Goal: Ask a question: Seek information or help from site administrators or community

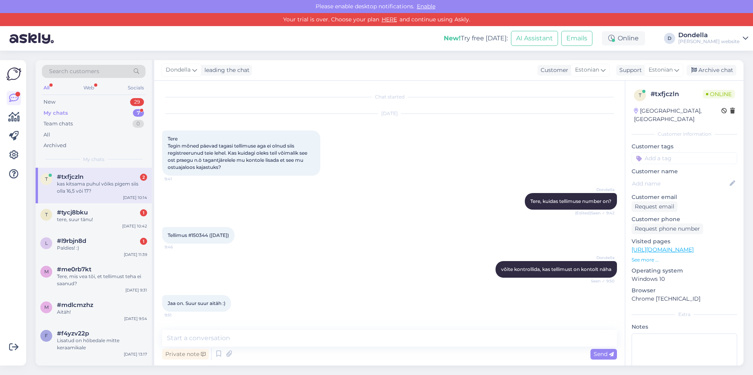
scroll to position [366, 0]
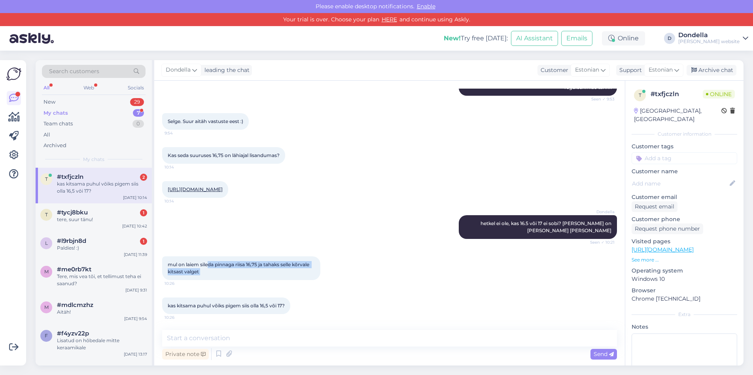
drag, startPoint x: 207, startPoint y: 264, endPoint x: 311, endPoint y: 292, distance: 107.3
click at [311, 292] on div "Chat started Sep 12 2025 Tere Tegin mõned päevad tagasi tellimuse aga ei olnud …" at bounding box center [393, 206] width 462 height 234
click at [242, 338] on textarea at bounding box center [389, 338] width 455 height 17
type textarea "kitsas võiks olla pigem väiksem jah"
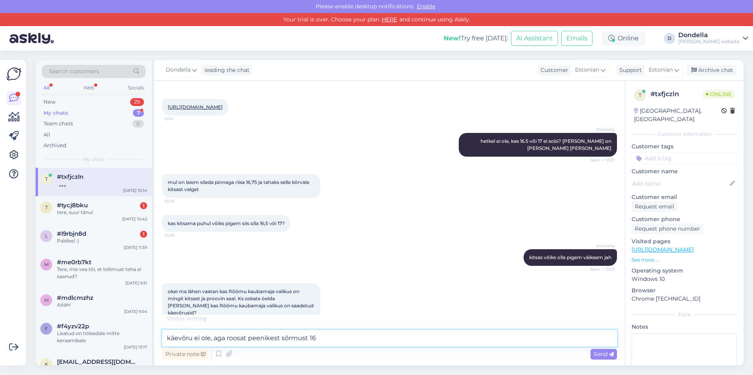
scroll to position [490, 0]
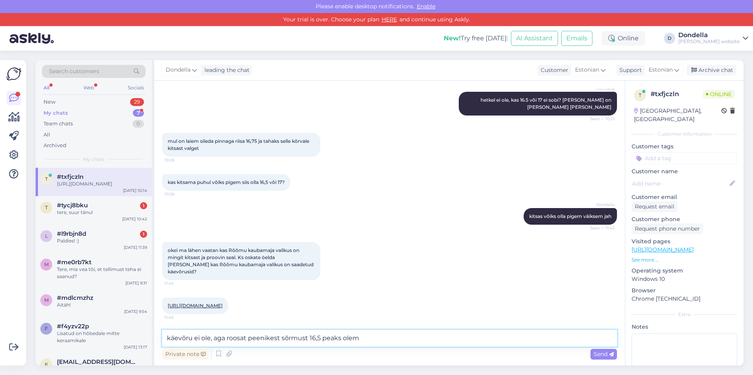
type textarea "käevõru ei ole, aga roosat peenikest sõrmust 16,5 peaks olema"
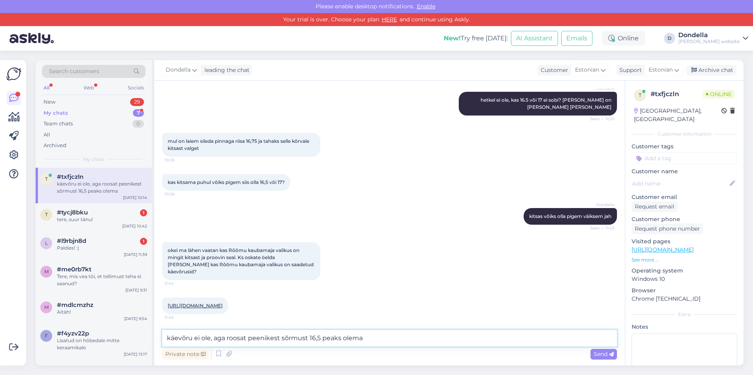
scroll to position [531, 0]
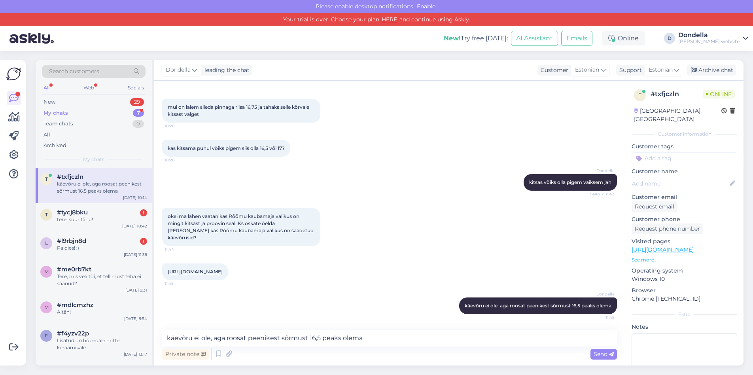
click at [214, 269] on link "https://www.dondella.com/toode/kaevoru-ceramic-camilla/?attribute_pa_suurus=185…" at bounding box center [195, 272] width 55 height 6
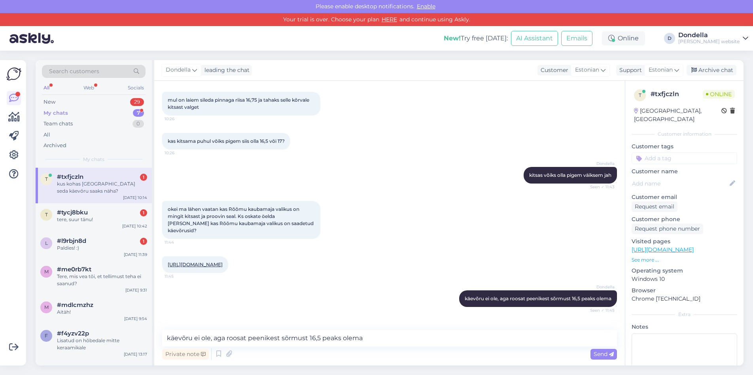
scroll to position [565, 0]
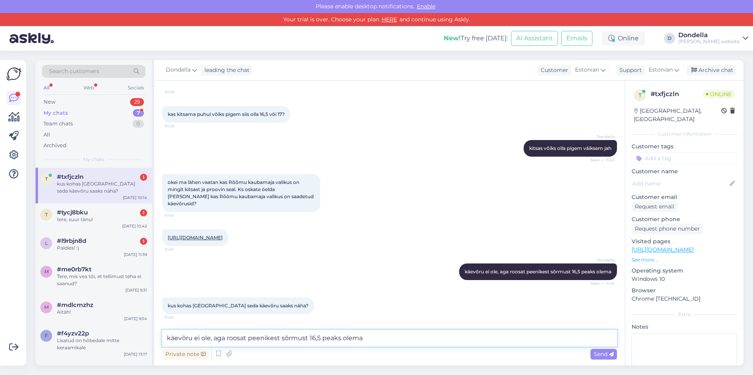
click at [253, 333] on textarea "käevõru ei ole, aga roosat peenikest sõrmust 16,5 peaks olema" at bounding box center [389, 338] width 455 height 17
click at [316, 340] on textarea "krunnipeas on must 17,5 ja valge 18,5" at bounding box center [389, 338] width 455 height 17
type textarea "krunnipeas on must 17,5 ja valge 18,5"
click at [605, 355] on span "Send" at bounding box center [604, 354] width 20 height 7
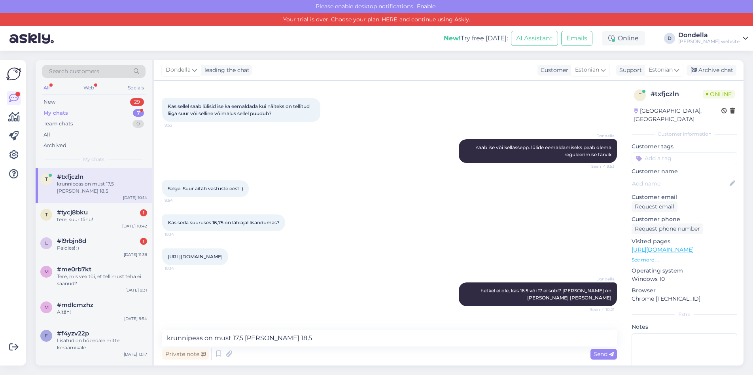
scroll to position [599, 0]
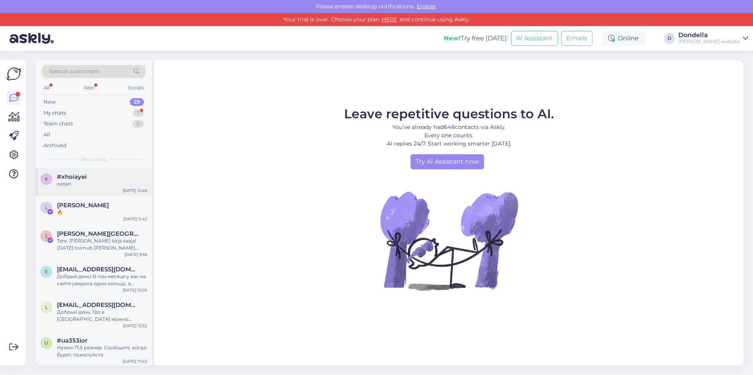
click at [75, 175] on span "#xhoiayei" at bounding box center [72, 176] width 30 height 7
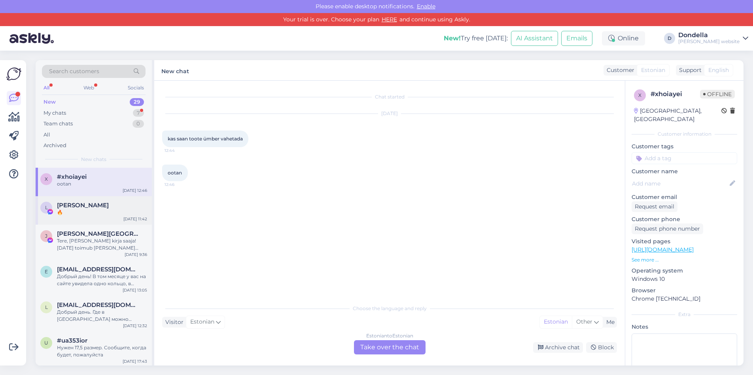
click at [93, 204] on span "[PERSON_NAME]" at bounding box center [83, 205] width 52 height 7
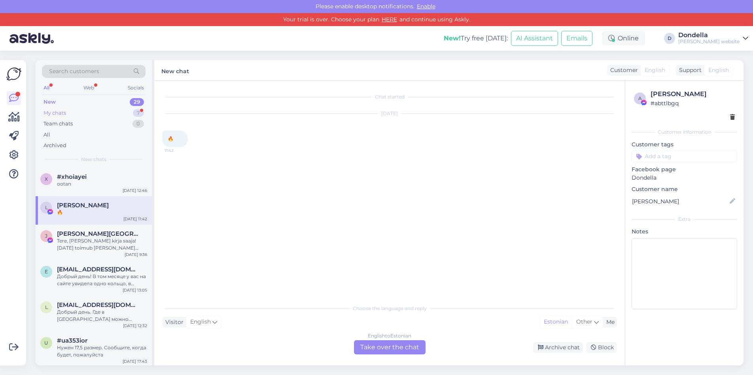
click at [70, 115] on div "My chats 7" at bounding box center [94, 113] width 104 height 11
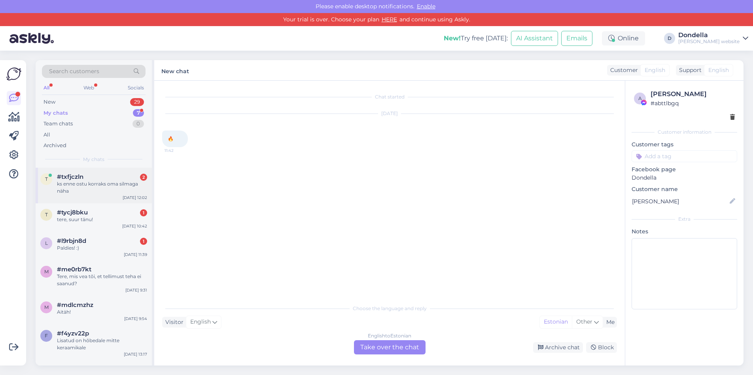
click at [84, 180] on div "ks enne ostu korraks oma silmaga näha" at bounding box center [102, 187] width 90 height 14
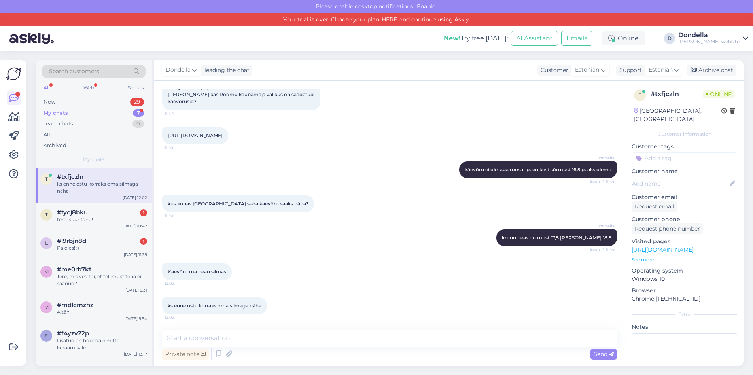
click at [281, 357] on div "Private note Send" at bounding box center [389, 354] width 455 height 15
click at [273, 354] on div "Private note Send" at bounding box center [389, 354] width 455 height 15
click at [255, 340] on textarea at bounding box center [389, 338] width 455 height 17
drag, startPoint x: 555, startPoint y: 239, endPoint x: 610, endPoint y: 238, distance: 54.6
click at [610, 238] on div "Dondella krunnipeas on must 17,5 ja valge 18,5 Seen ✓ 11:46" at bounding box center [557, 238] width 121 height 17
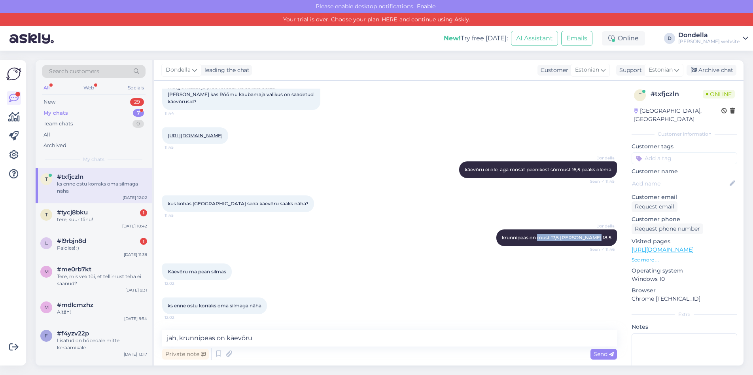
copy span "must 17,5 ja valge 18,5"
click at [279, 336] on textarea "jah, krunnipeas on käevõru" at bounding box center [389, 338] width 455 height 17
paste textarea "must 17,5 ja valge 18,5"
type textarea "jah, krunnipeas on käevõru must 17,5 ja valge 18,5"
click at [600, 353] on span "Send" at bounding box center [604, 354] width 20 height 7
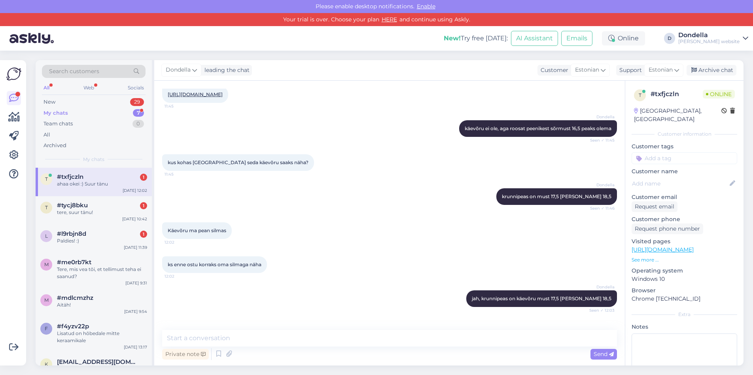
scroll to position [735, 0]
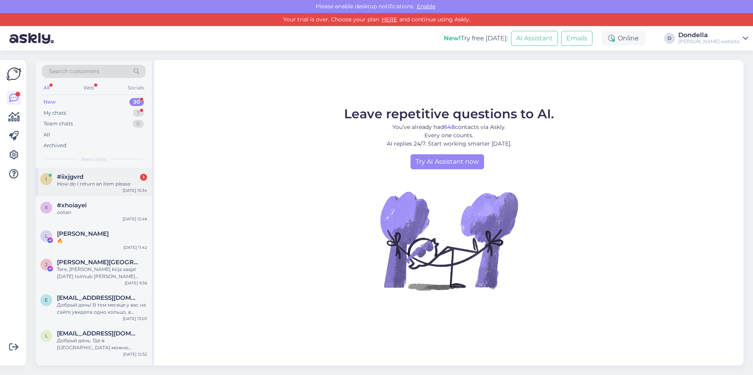
click at [85, 181] on div "How do I return an item please" at bounding box center [102, 183] width 90 height 7
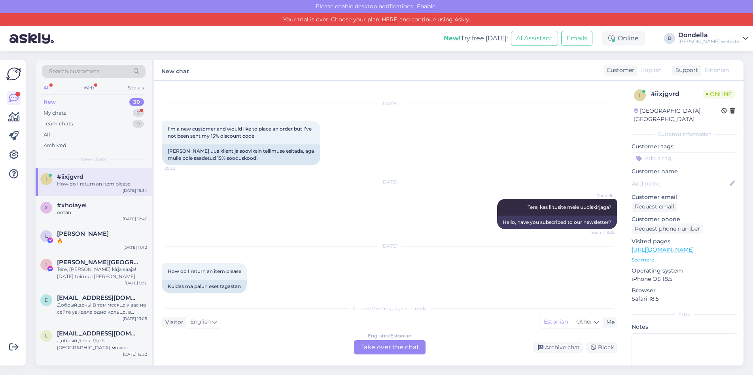
scroll to position [19, 0]
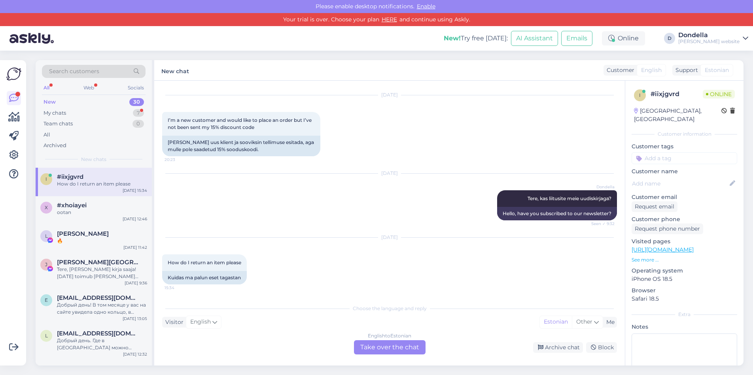
click at [274, 323] on div "Visitor English Me Estonian Other" at bounding box center [389, 322] width 455 height 11
click at [414, 347] on div "English to Estonian Take over the chat" at bounding box center [390, 347] width 72 height 14
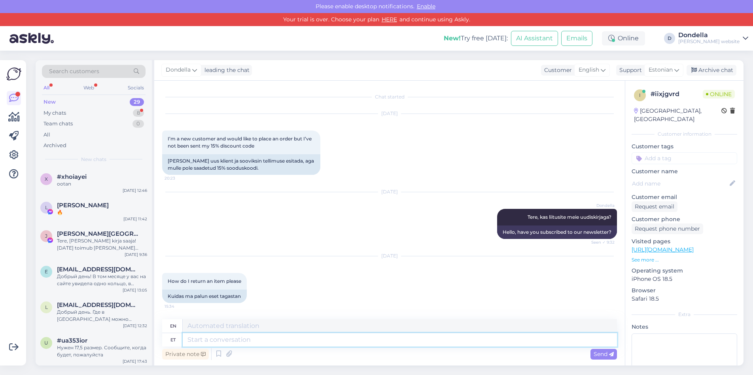
click at [307, 341] on textarea at bounding box center [400, 339] width 435 height 13
type textarea "Palun s"
type textarea "Please"
type textarea "Palun saat"
type textarea "Please send"
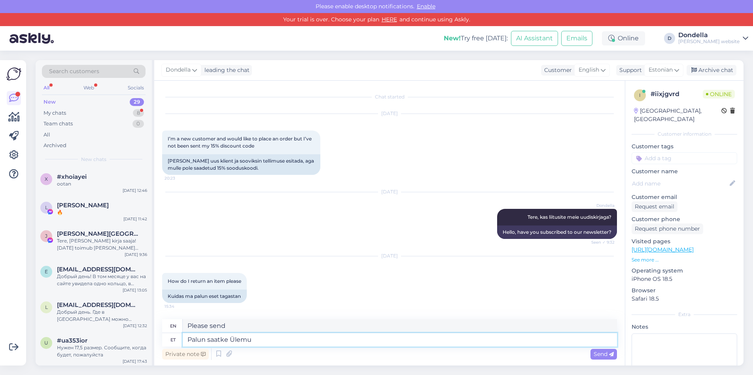
type textarea "Palun saatke Ülem"
type textarea "Please send the Commander"
type textarea "Palun saatke Üle"
type textarea "Please send over"
type textarea "Palun saatke"
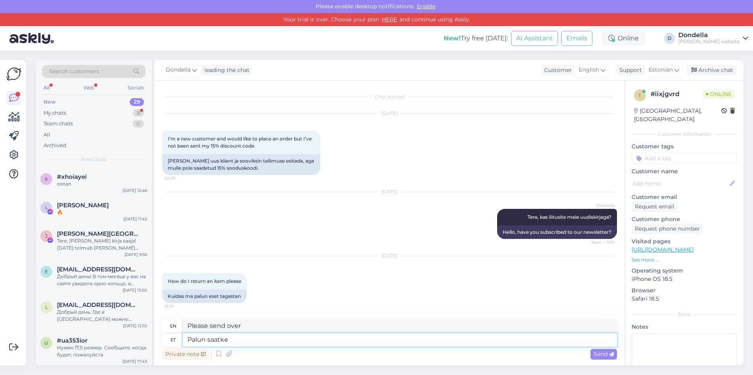
type textarea "Please send"
click at [219, 342] on textarea "Palun saatke" at bounding box center [400, 339] width 435 height 13
type textarea "Palun kir"
type textarea "Please come."
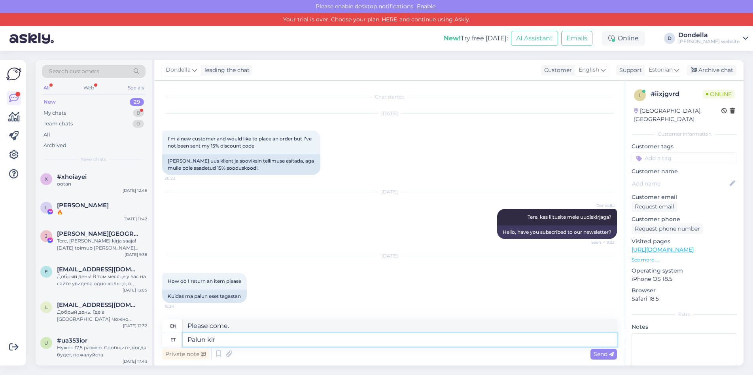
type textarea "Palun kirj"
type textarea "Please write."
type textarea "Palun kirjuta"
type textarea "Please write"
type textarea "Palun kirjutag"
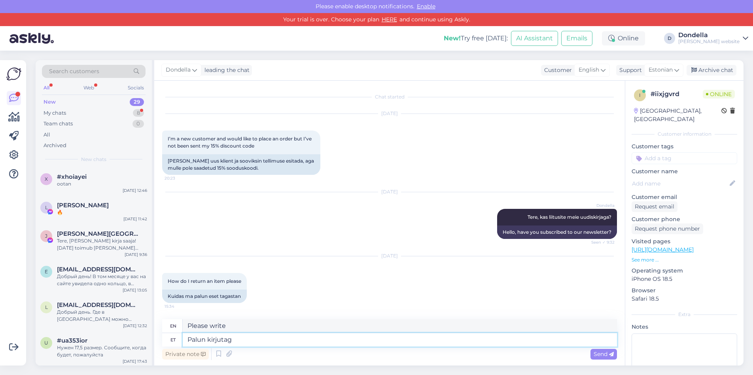
type textarea "Please write."
type textarea "Palun kirjutage"
type textarea "Please write"
type textarea "Palun kirjutage si"
type textarea "Please write a message."
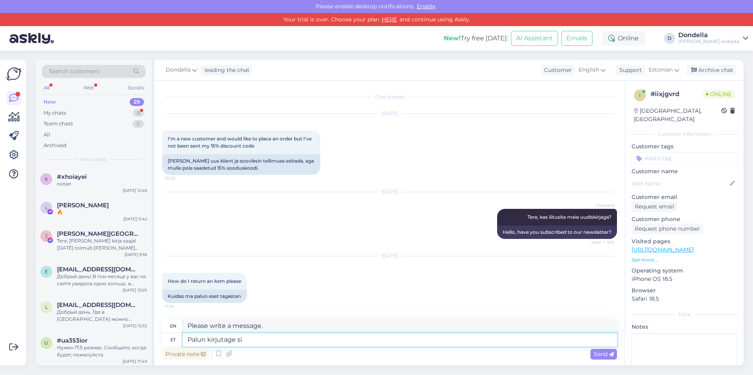
type textarea "Palun kirjutage sii"
type textarea "Please write here."
type textarea "Palun kirjutage siia"
type textarea "Please write here"
paste textarea "[URL][DOMAIN_NAME]"
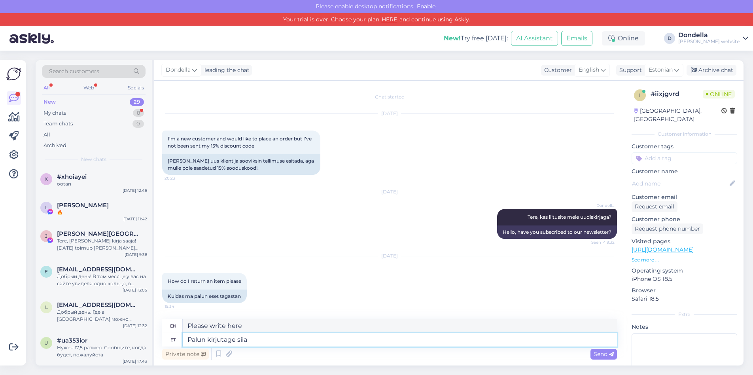
type textarea "Palun kirjutage siia [URL][DOMAIN_NAME]"
type textarea "Please write here [URL][DOMAIN_NAME]"
type textarea "Palun kirjutage siia [URL][DOMAIN_NAME]"
click at [602, 352] on span "Send" at bounding box center [604, 354] width 20 height 7
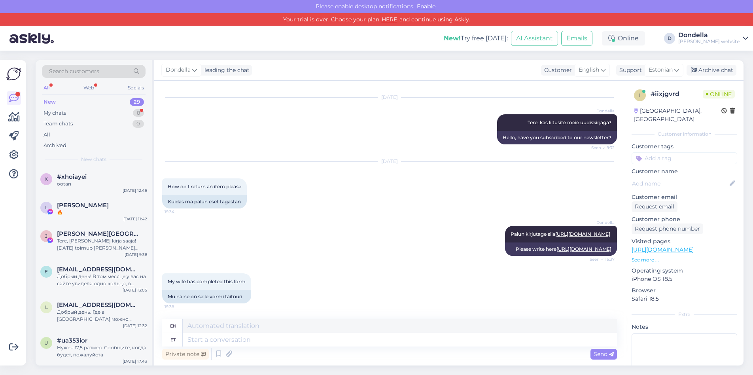
scroll to position [156, 0]
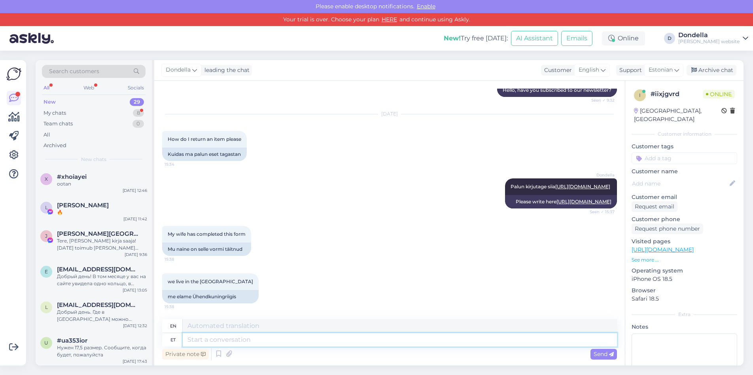
click at [273, 340] on textarea at bounding box center [400, 339] width 435 height 13
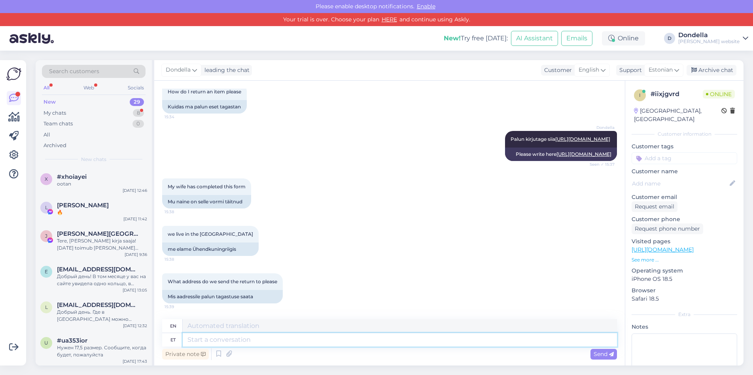
click at [250, 342] on textarea at bounding box center [400, 339] width 435 height 13
click at [208, 341] on textarea at bounding box center [400, 339] width 435 height 13
type textarea "Dondel"
drag, startPoint x: 223, startPoint y: 340, endPoint x: 148, endPoint y: 337, distance: 74.8
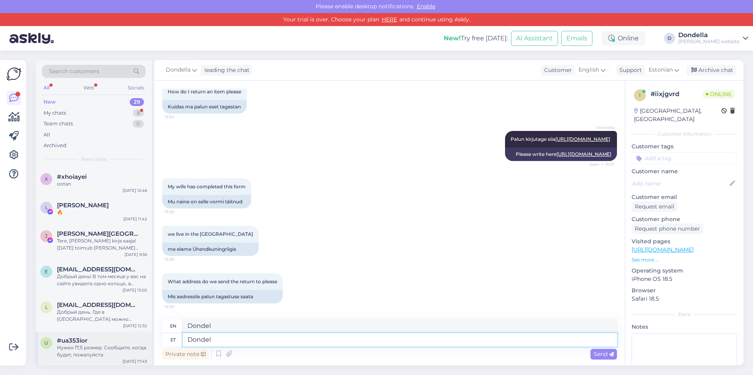
click at [148, 337] on div "Search customers All Web Socials New 29 My chats 8 Team chats 0 All Archived Ne…" at bounding box center [390, 213] width 708 height 306
paste textarea "la OÜ Männikäbi 2 Ülenurme, 61714 [GEOGRAPHIC_DATA] [GEOGRAPHIC_DATA]"
type textarea "Dondella OÜ Männikäbi 2 Ülenurme, 61714 [GEOGRAPHIC_DATA] [GEOGRAPHIC_DATA]"
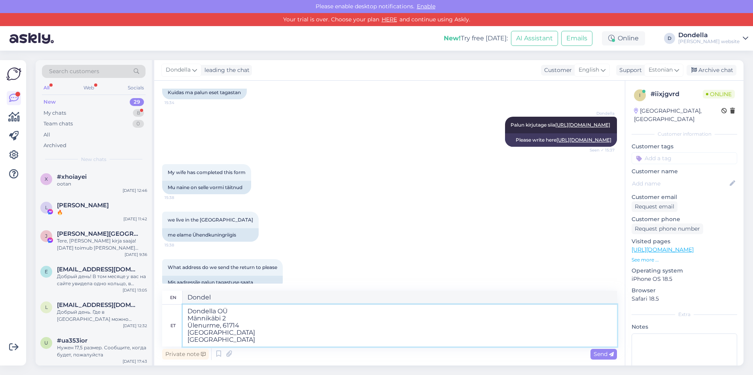
type textarea "Dondella OÜ Männikäbi 2 Ülenurme, 61714 [GEOGRAPHIC_DATA] [GEOGRAPHIC_DATA]"
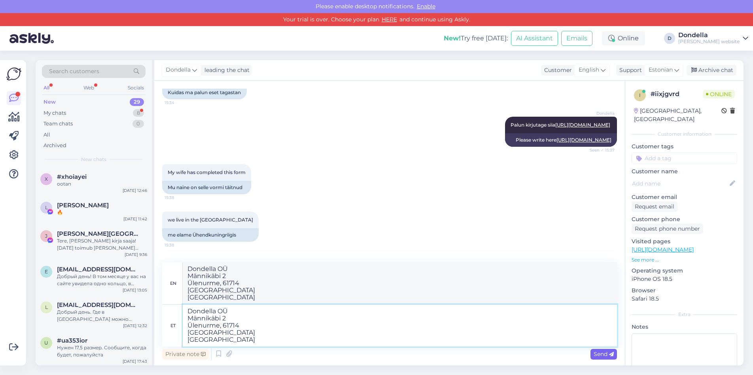
type textarea "Dondella OÜ Männikäbi 2 Ülenurme, 61714 [GEOGRAPHIC_DATA] [GEOGRAPHIC_DATA]"
click at [602, 355] on span "Send" at bounding box center [604, 354] width 20 height 7
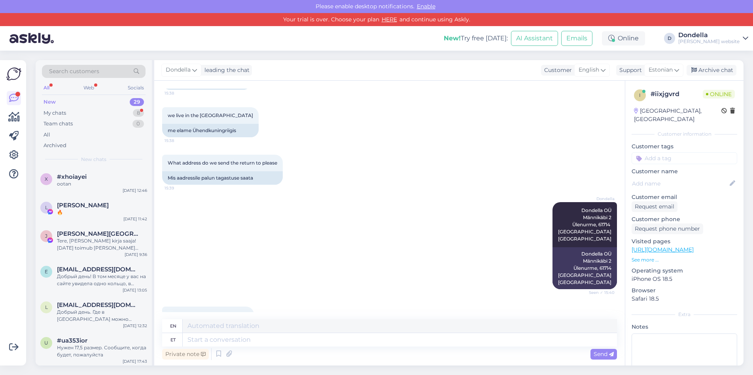
scroll to position [356, 0]
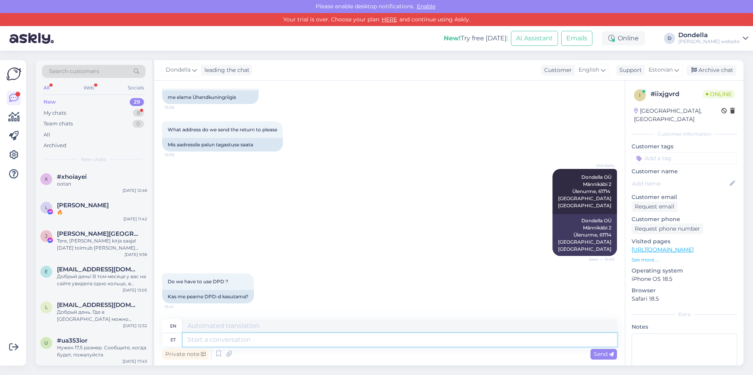
click at [263, 339] on textarea at bounding box center [400, 339] width 435 height 13
type textarea "võite sa"
type textarea "you can"
type textarea "võite saata"
type textarea "you can send"
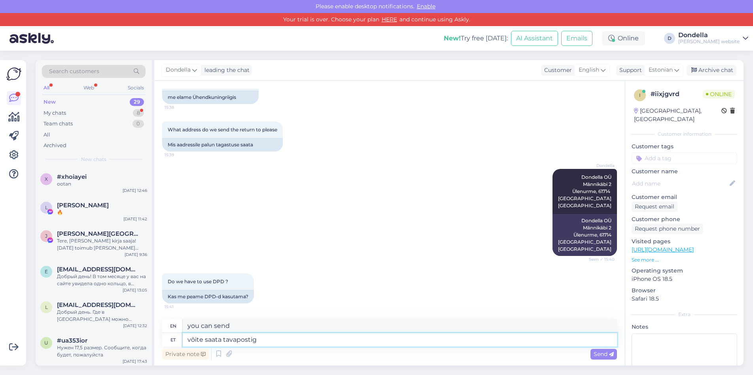
type textarea "võite saata tavapostiga"
type textarea "you can send by regular mail"
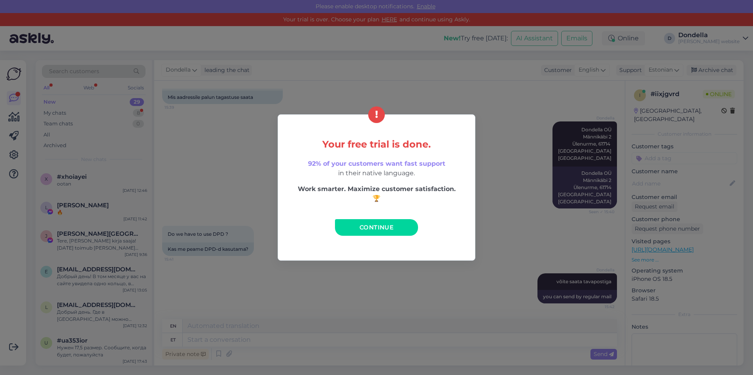
click at [381, 223] on link "Continue" at bounding box center [376, 227] width 83 height 17
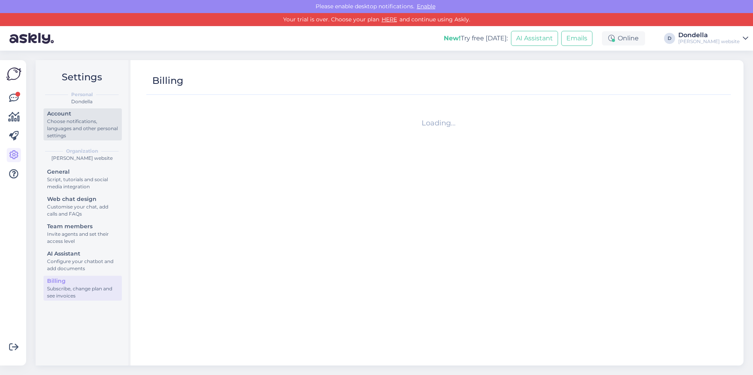
click at [92, 126] on div "Choose notifications, languages and other personal settings" at bounding box center [82, 128] width 71 height 21
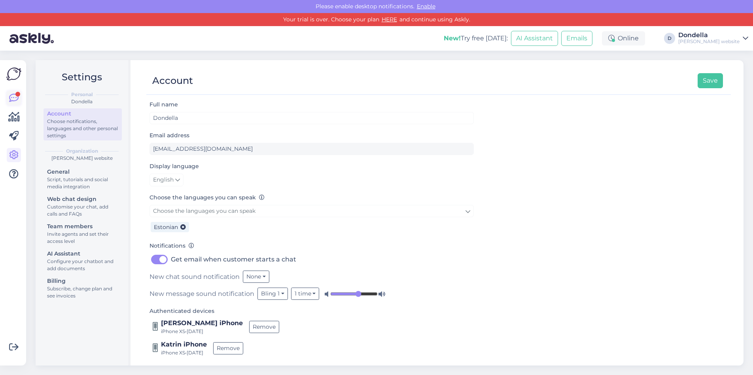
click at [12, 97] on icon at bounding box center [13, 97] width 9 height 9
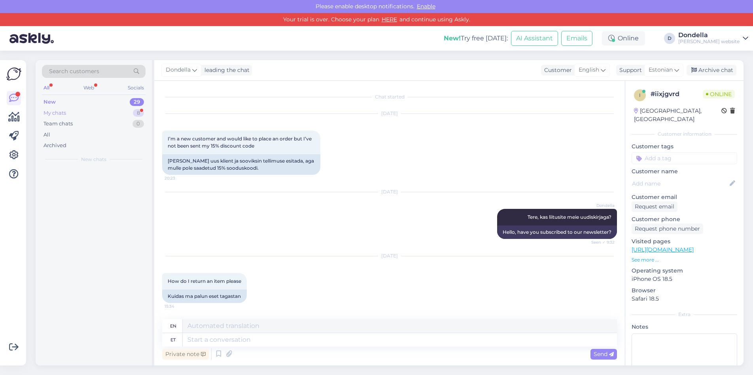
scroll to position [159, 0]
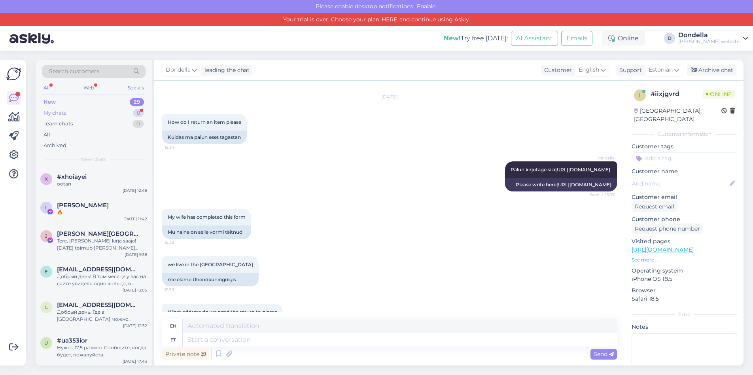
click at [64, 111] on div "My chats" at bounding box center [55, 113] width 23 height 8
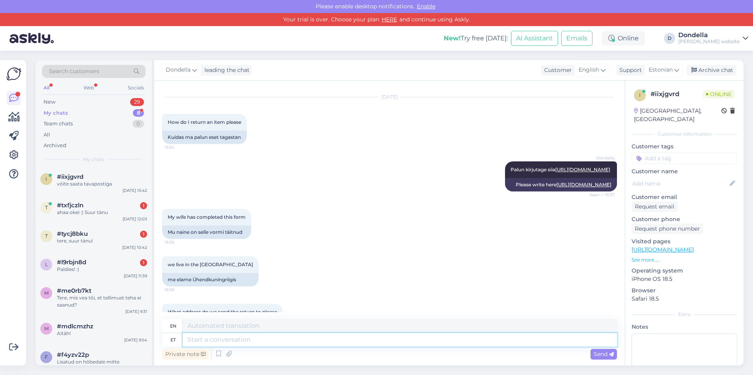
click at [233, 341] on textarea at bounding box center [400, 339] width 435 height 13
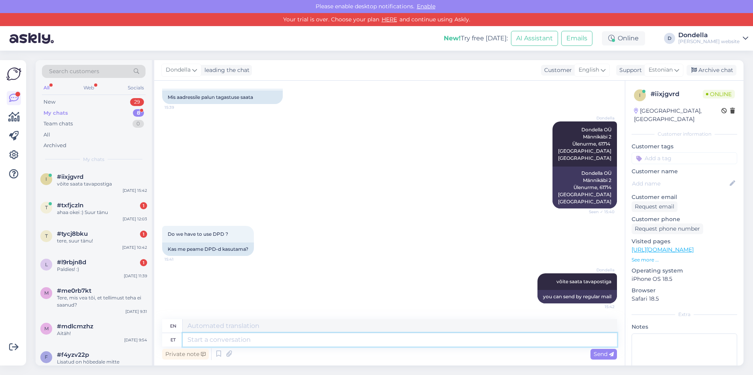
paste textarea "Standard Shipping"
type textarea "Standard Shipping"
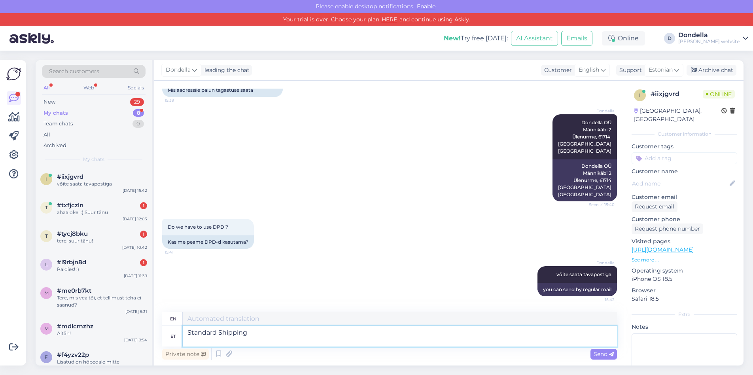
type textarea "Standard Shipping"
drag, startPoint x: 602, startPoint y: 353, endPoint x: 598, endPoint y: 352, distance: 4.9
click at [602, 353] on span "Send" at bounding box center [604, 354] width 20 height 7
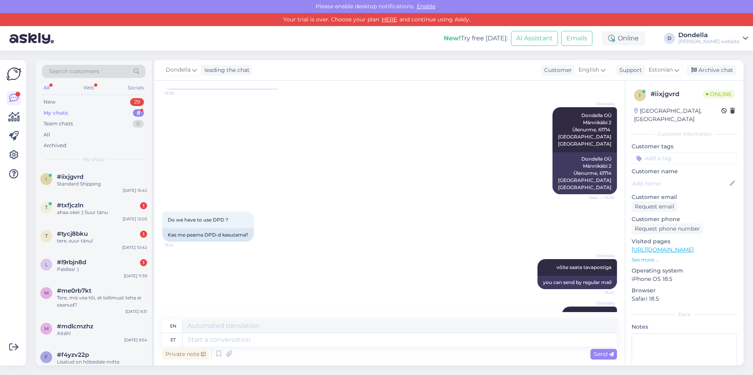
scroll to position [458, 0]
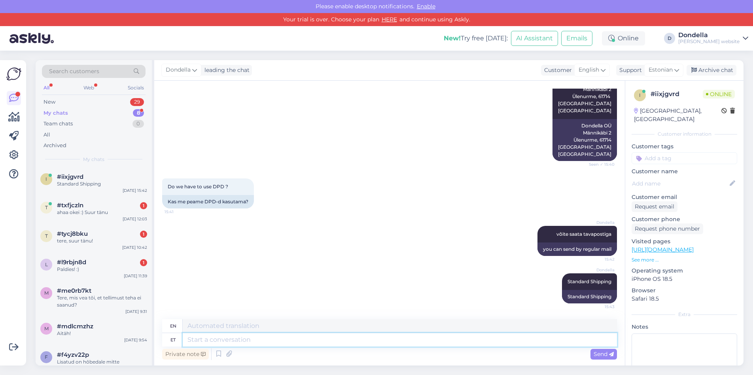
click at [289, 340] on textarea at bounding box center [400, 339] width 435 height 13
type textarea "oma p"
type textarea "own"
type textarea "oma postkontorist"
type textarea "from your post office"
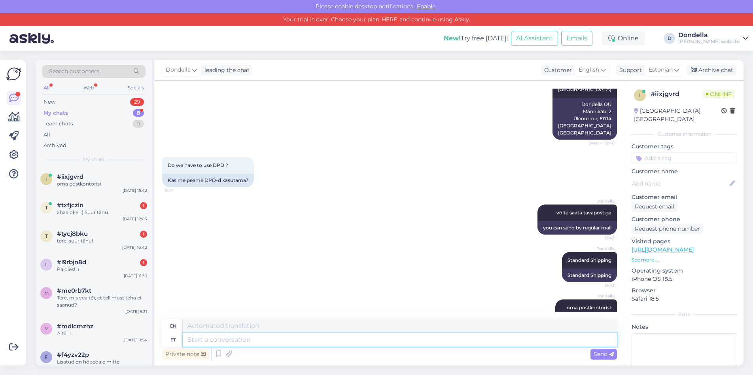
scroll to position [505, 0]
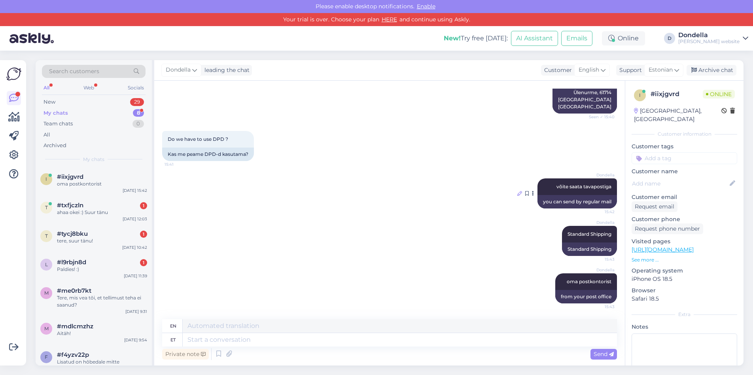
click at [518, 191] on icon at bounding box center [520, 193] width 5 height 5
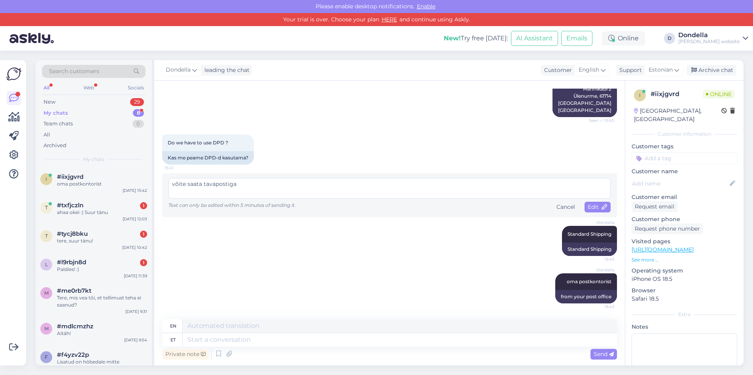
scroll to position [502, 0]
click at [567, 202] on div "Cancel" at bounding box center [566, 207] width 25 height 11
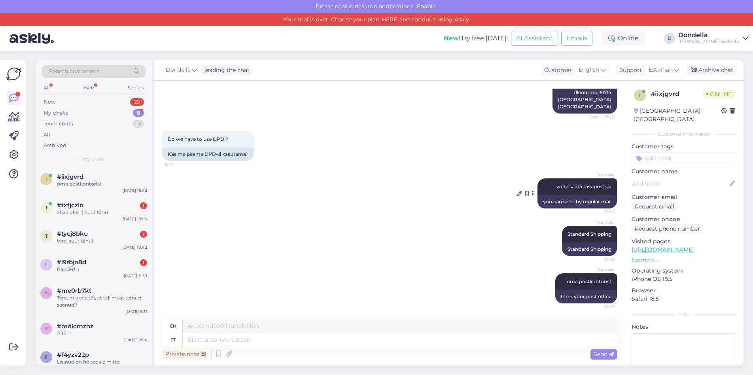
click at [532, 192] on icon at bounding box center [533, 193] width 2 height 5
drag, startPoint x: 486, startPoint y: 179, endPoint x: 508, endPoint y: 188, distance: 24.2
click at [486, 179] on div "Dondella võite saata tavapostiga 15:42 you can send by regular mail Report tran…" at bounding box center [389, 193] width 455 height 47
click at [518, 191] on icon at bounding box center [520, 193] width 5 height 5
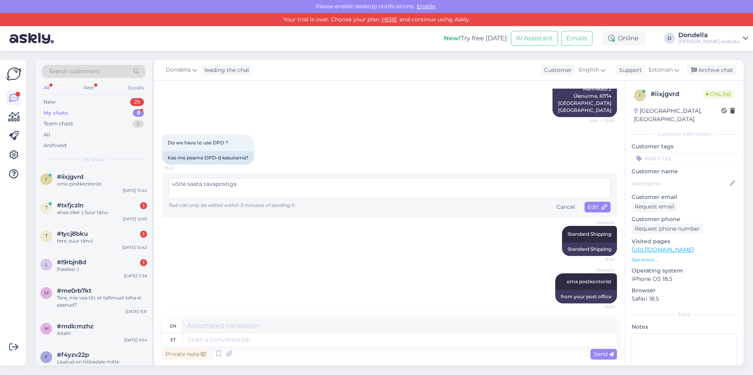
click at [222, 178] on textarea "võite saata tavapostiga" at bounding box center [390, 188] width 442 height 21
drag, startPoint x: 222, startPoint y: 176, endPoint x: 226, endPoint y: 177, distance: 4.3
click at [222, 178] on textarea "võite saata tavapostiga" at bounding box center [390, 188] width 442 height 21
click at [202, 178] on textarea "võite saata tava" at bounding box center [390, 188] width 442 height 21
click at [207, 178] on textarea "võite saata tava" at bounding box center [390, 188] width 442 height 21
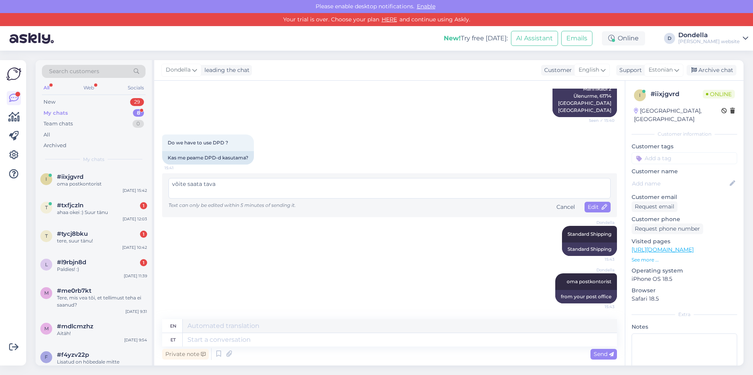
click at [207, 178] on textarea "võite saata tava" at bounding box center [390, 188] width 442 height 21
type textarea "võite saata stanfard saatmisega"
click at [592, 203] on span "Edit" at bounding box center [598, 206] width 20 height 7
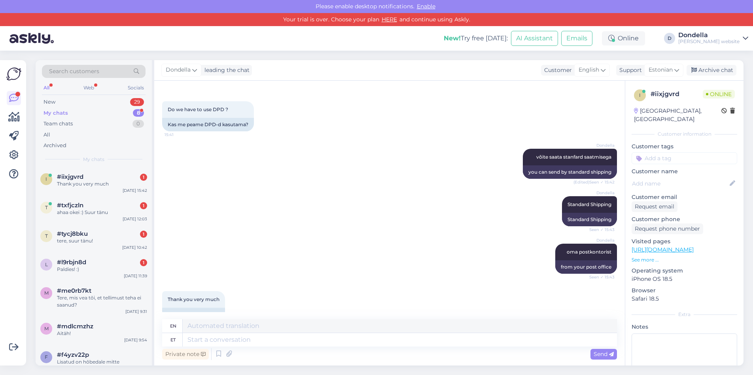
scroll to position [553, 0]
